Goal: Browse casually

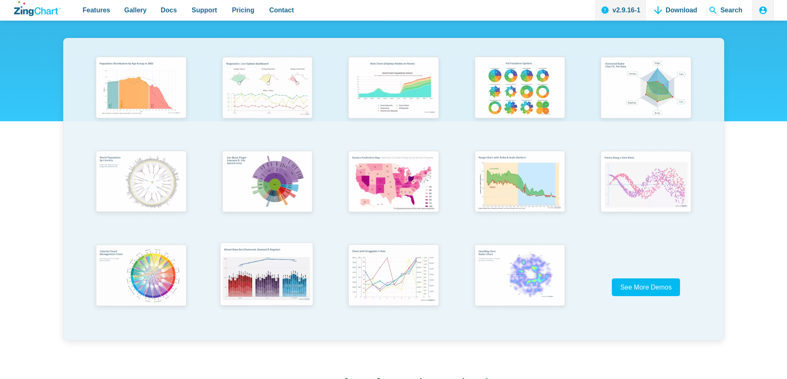
scroll to position [165, 0]
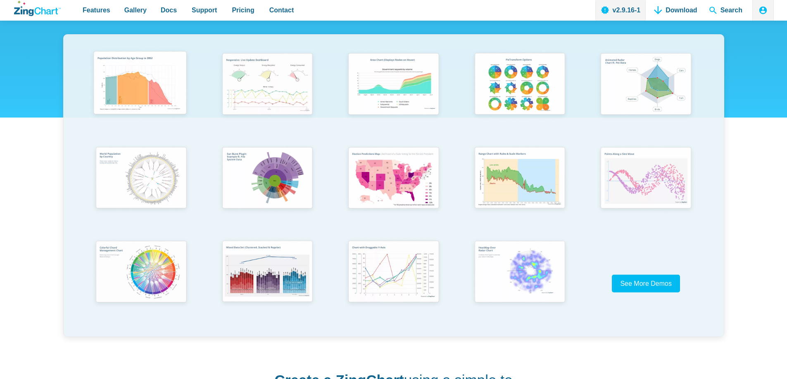
click at [163, 87] on img "App Content" at bounding box center [140, 84] width 104 height 74
click at [633, 173] on img "App Content" at bounding box center [645, 178] width 104 height 74
